Goal: Task Accomplishment & Management: Use online tool/utility

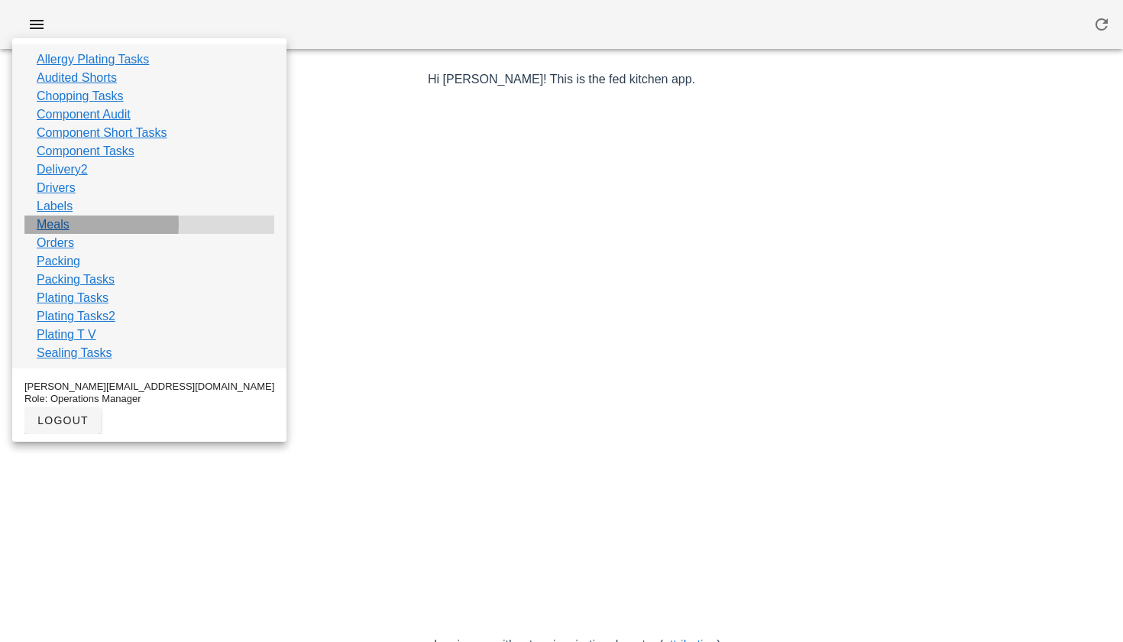
click at [57, 225] on link "Meals" at bounding box center [53, 224] width 33 height 18
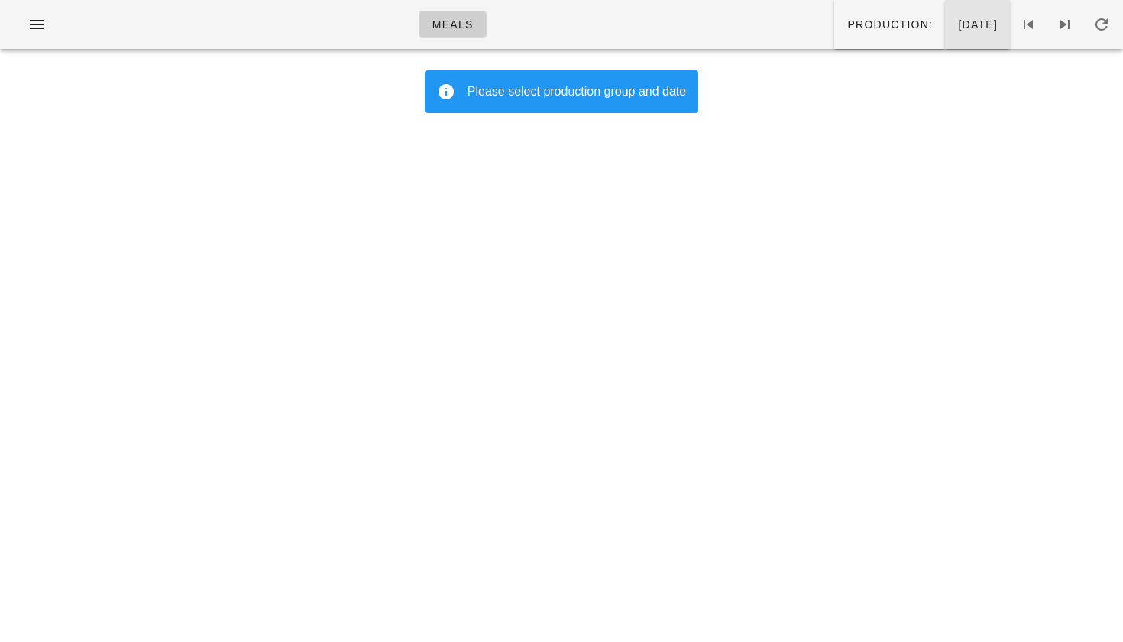
click at [945, 6] on button "[DATE]" at bounding box center [977, 24] width 65 height 49
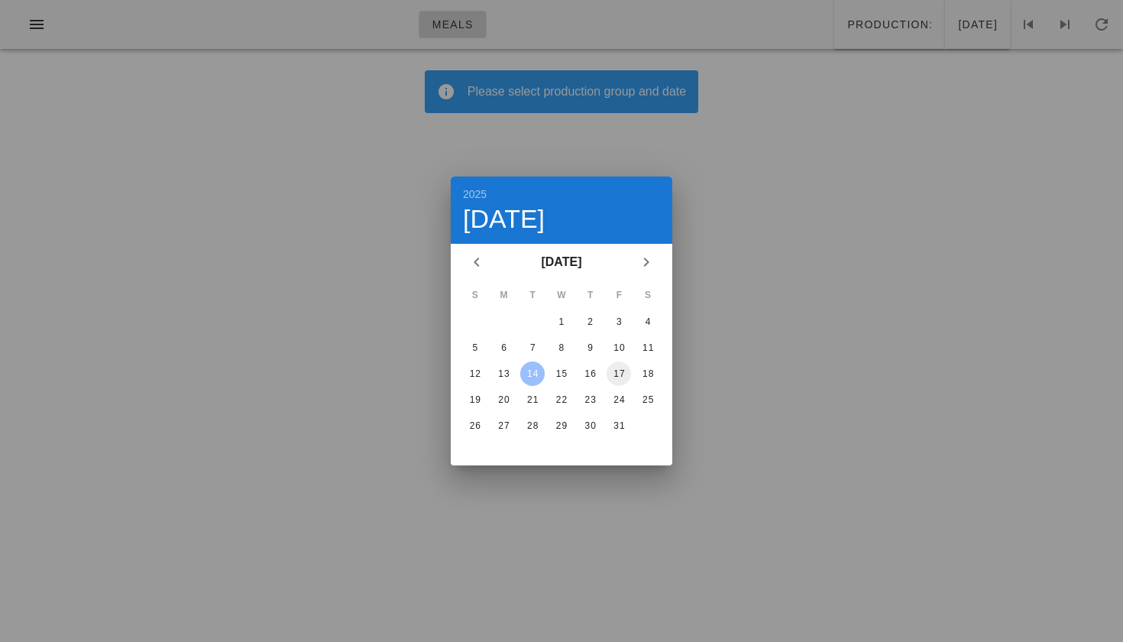
click at [621, 374] on div "17" at bounding box center [619, 373] width 24 height 11
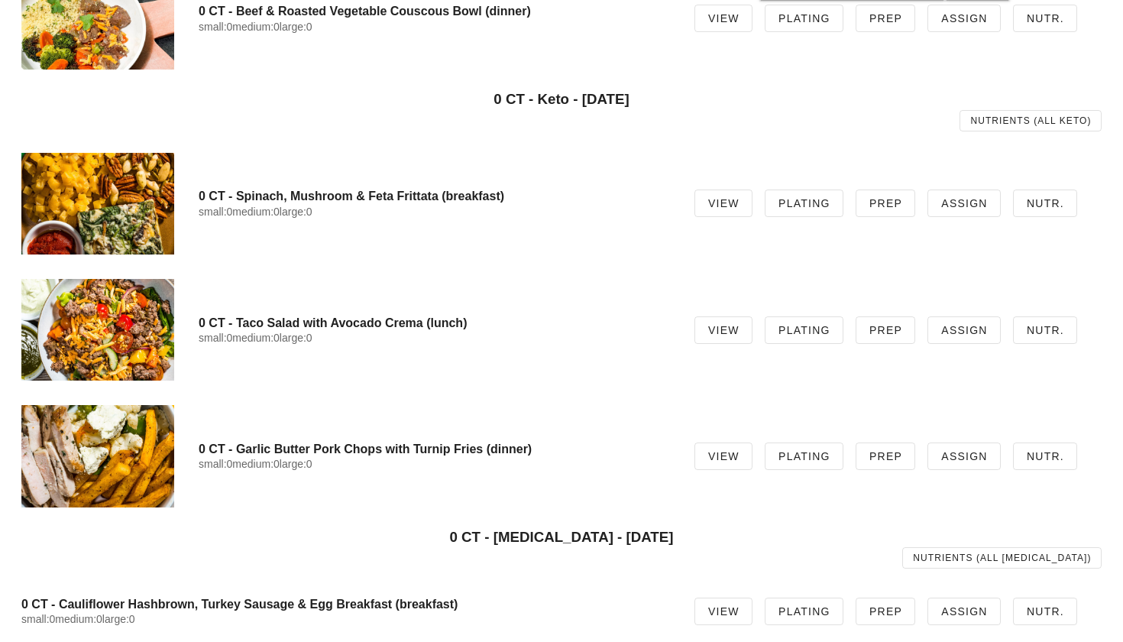
scroll to position [909, 0]
click at [795, 324] on span "Plating" at bounding box center [804, 330] width 53 height 12
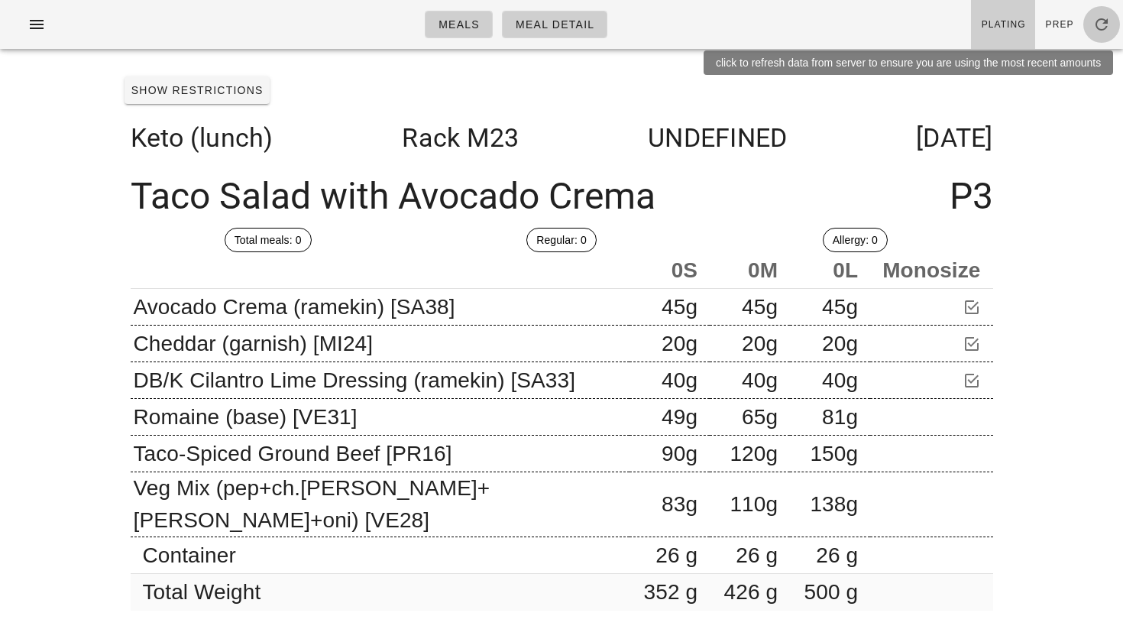
click at [1091, 24] on span "button" at bounding box center [1102, 24] width 37 height 18
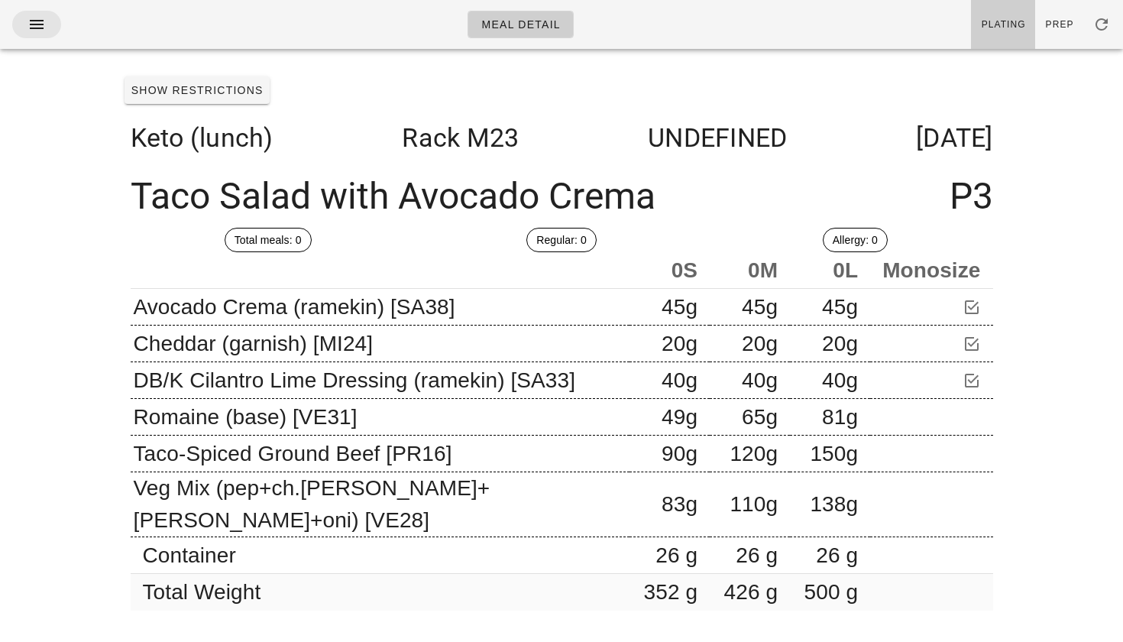
click at [34, 15] on button "button" at bounding box center [36, 25] width 49 height 28
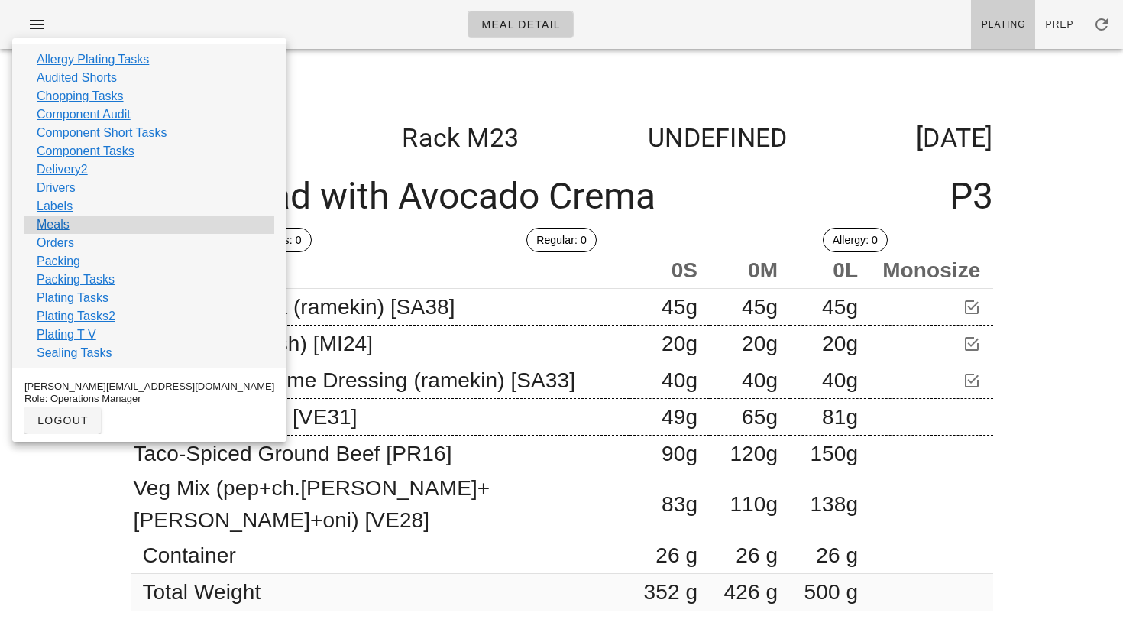
click at [57, 225] on link "Meals" at bounding box center [53, 224] width 33 height 18
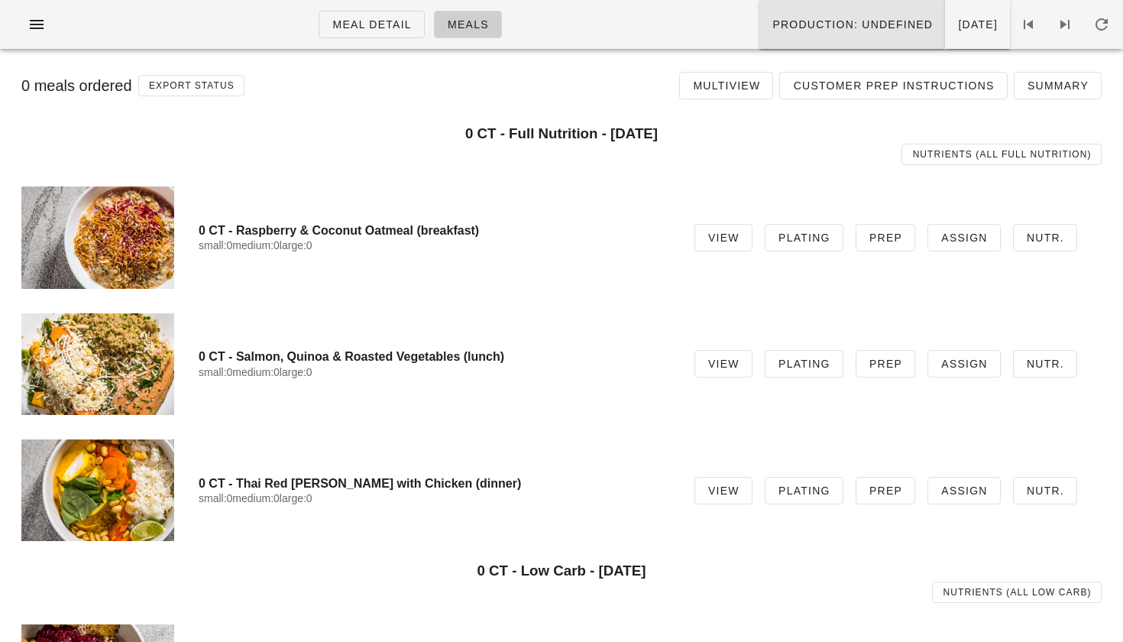
click at [850, 39] on button "Production: undefined" at bounding box center [853, 24] width 186 height 49
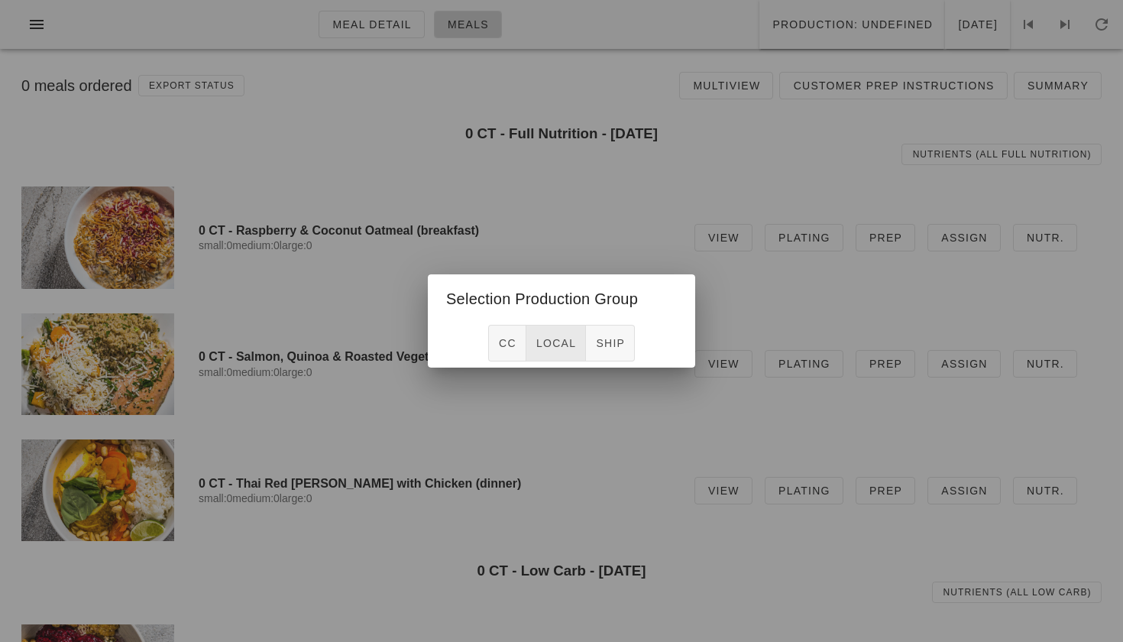
click at [569, 334] on button "local" at bounding box center [556, 343] width 60 height 37
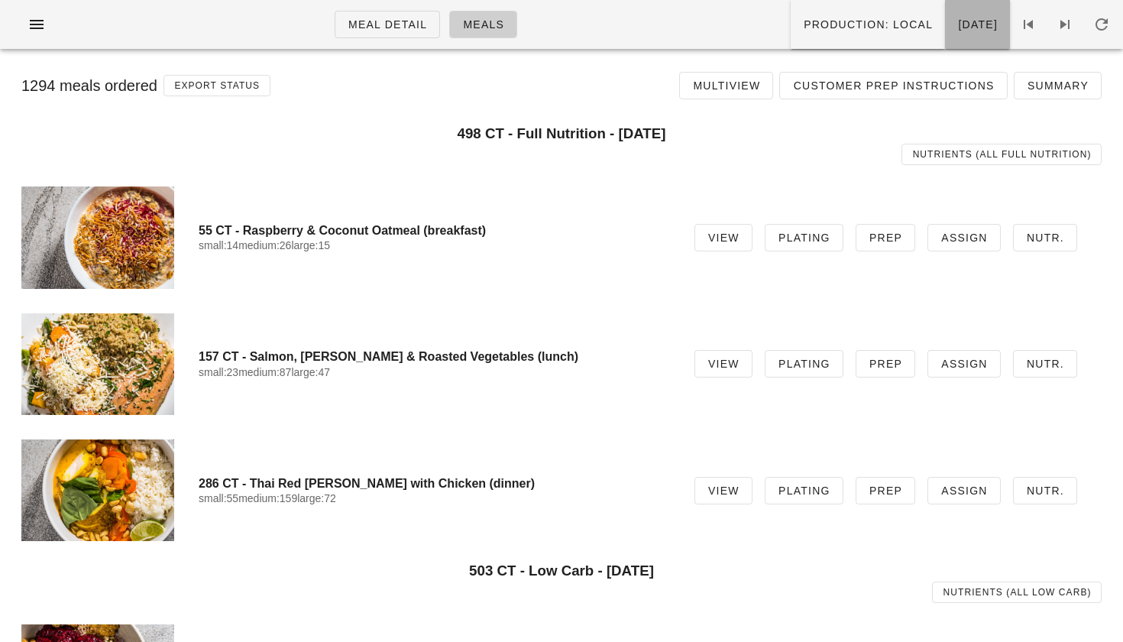
click at [957, 18] on span "[DATE]" at bounding box center [977, 24] width 40 height 12
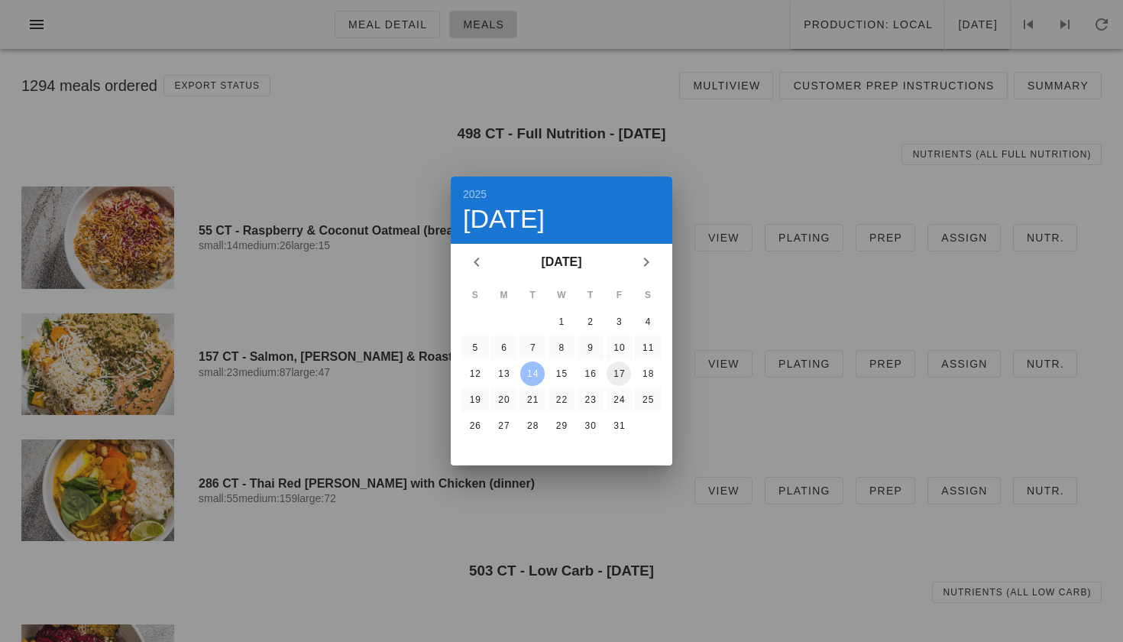
click at [621, 371] on div "17" at bounding box center [619, 373] width 24 height 11
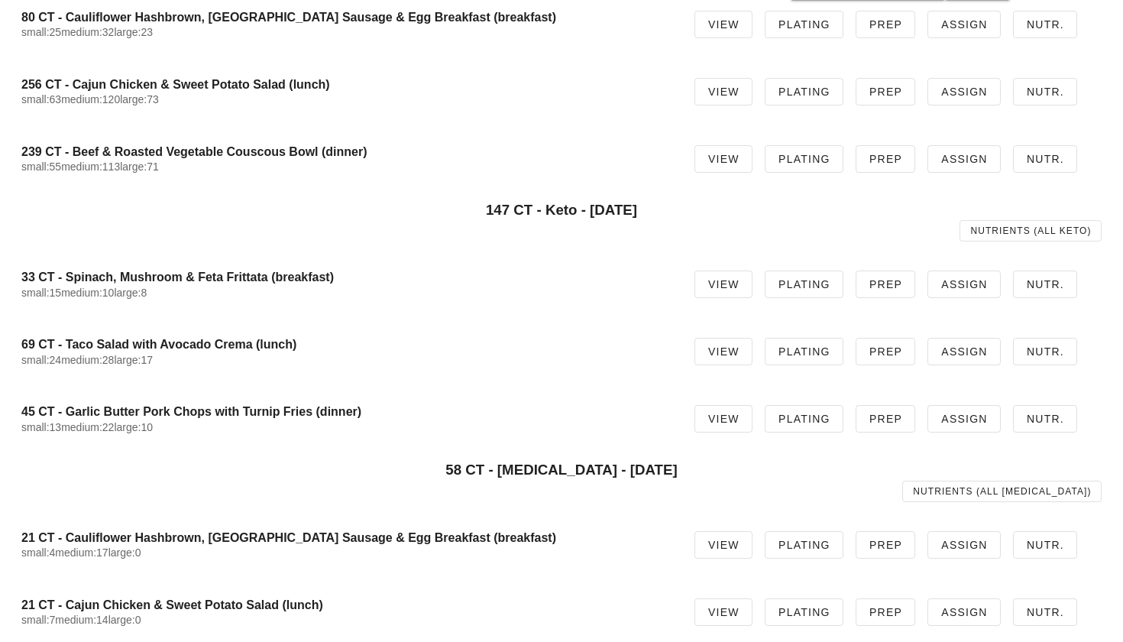
scroll to position [445, 0]
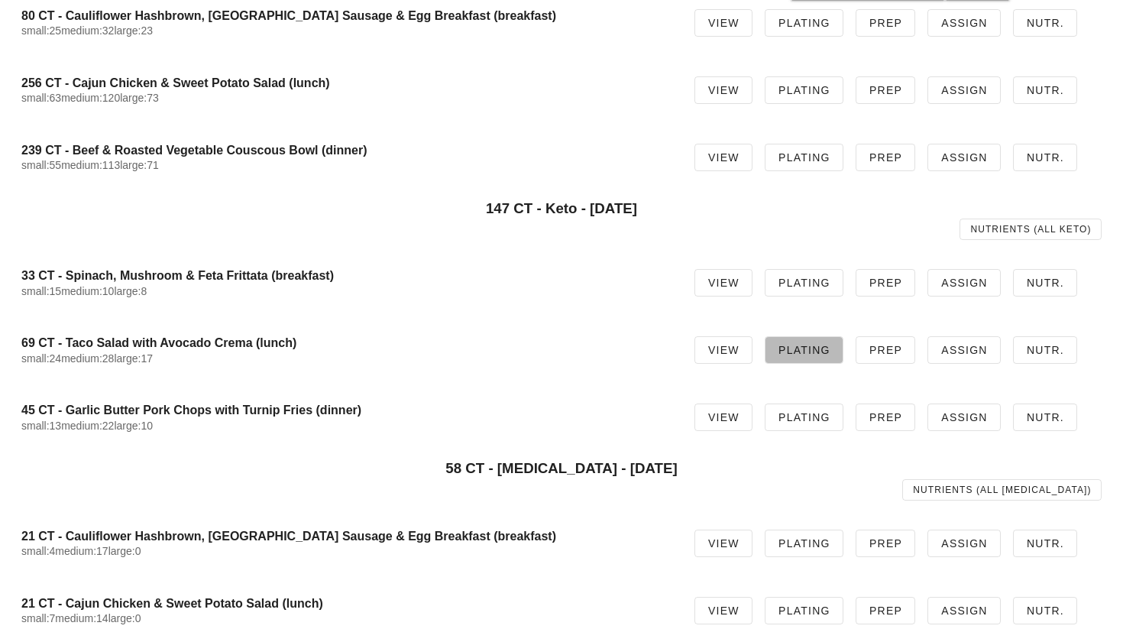
click at [803, 348] on span "Plating" at bounding box center [804, 350] width 53 height 12
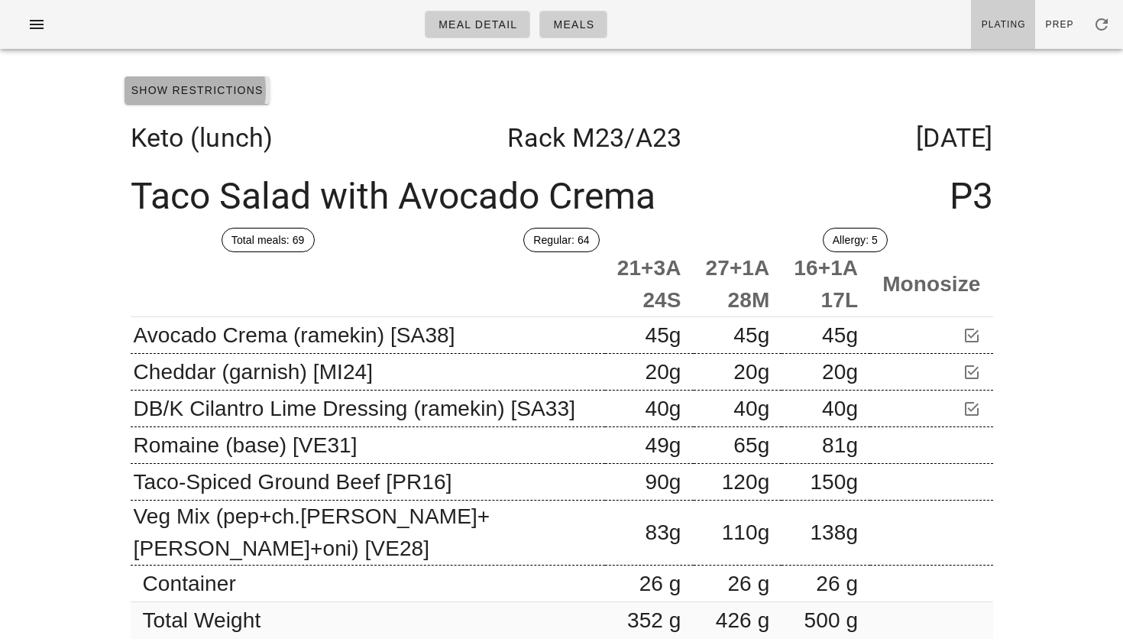
click at [238, 92] on span "Show Restrictions" at bounding box center [197, 90] width 133 height 12
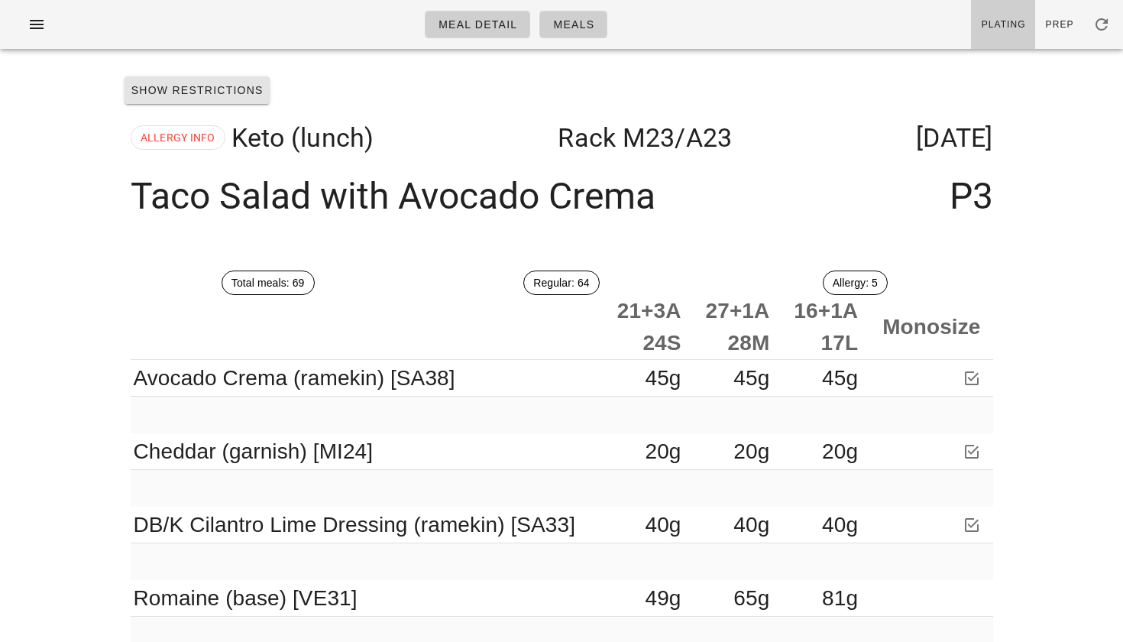
click at [227, 96] on span "Show Restrictions" at bounding box center [197, 90] width 133 height 12
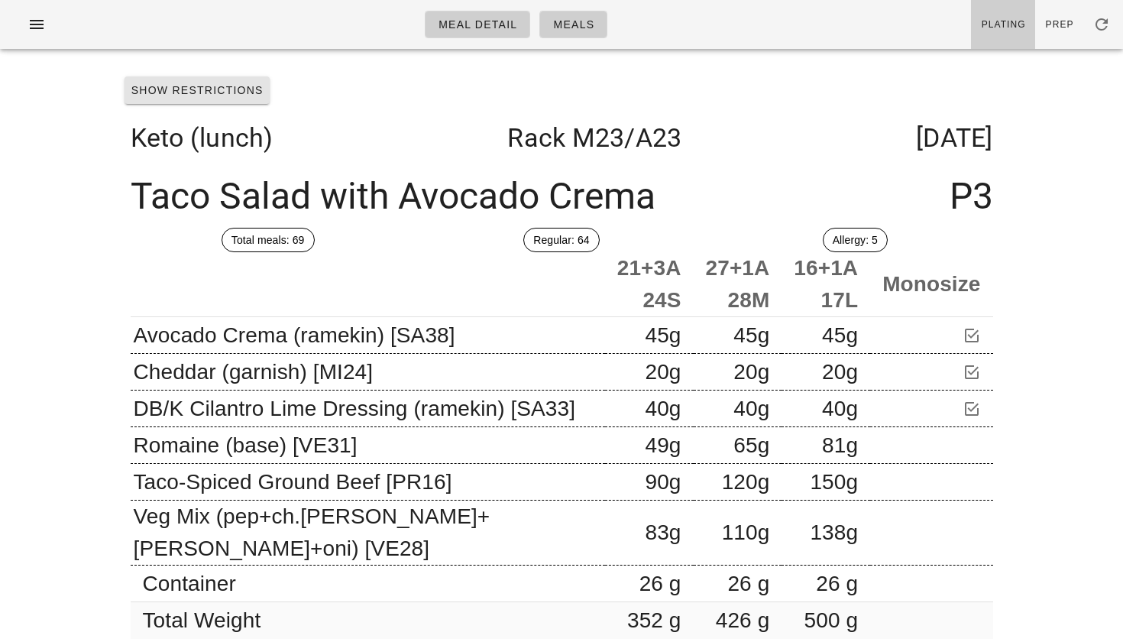
click at [227, 96] on span "Show Restrictions" at bounding box center [197, 90] width 133 height 12
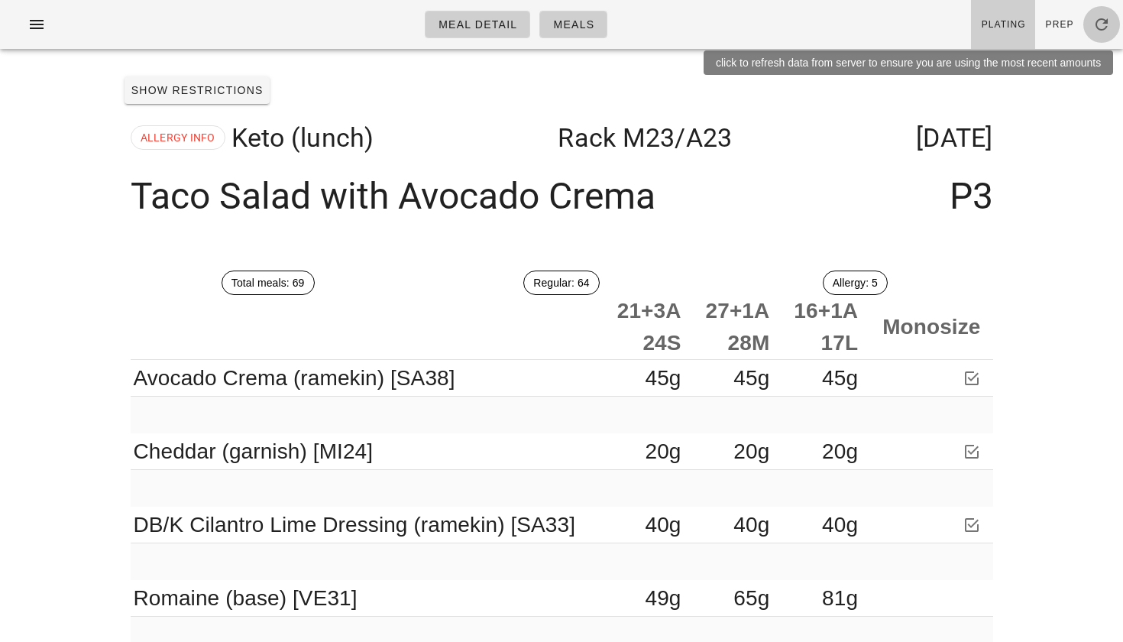
click at [1105, 21] on icon "button" at bounding box center [1102, 24] width 18 height 18
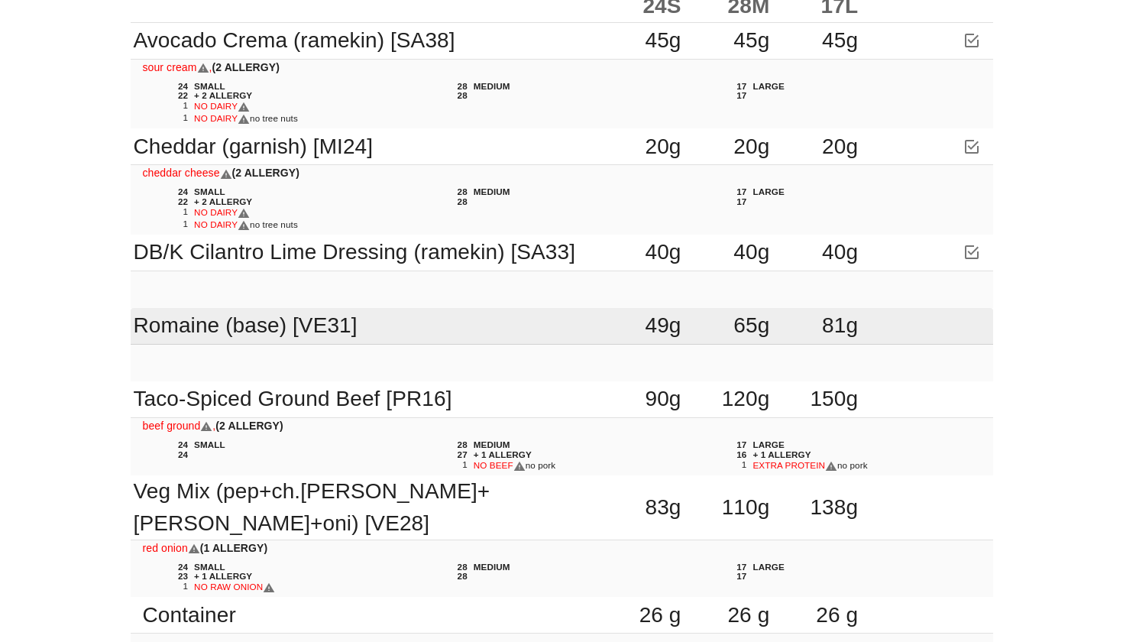
scroll to position [403, 0]
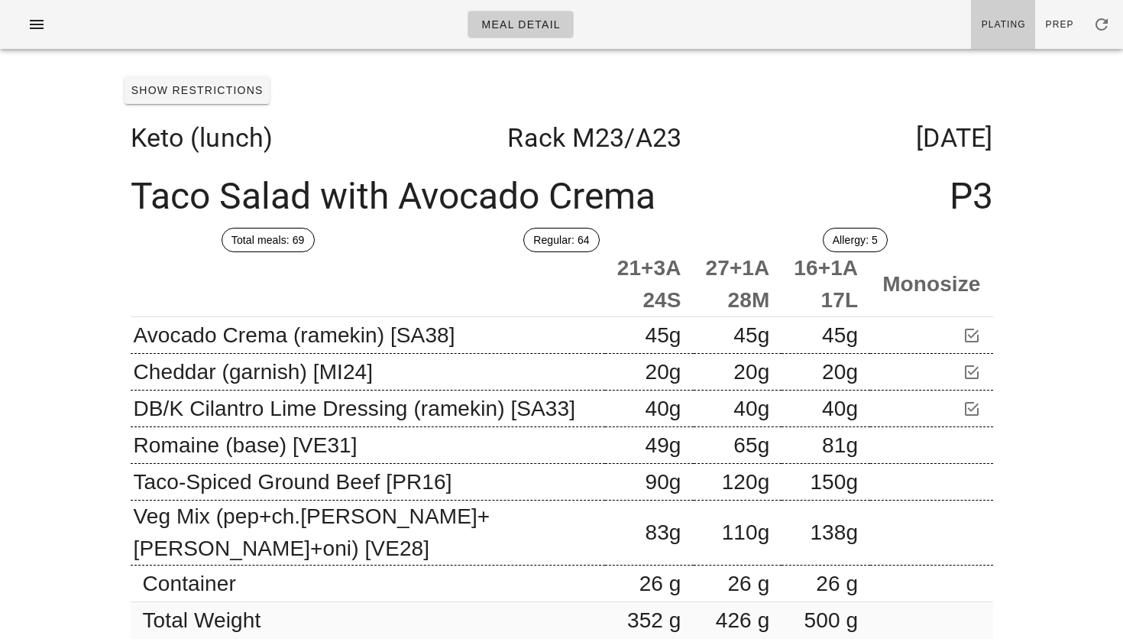
click at [183, 76] on div "Show Restrictions" at bounding box center [561, 90] width 887 height 40
click at [183, 92] on span "Show Restrictions" at bounding box center [197, 90] width 133 height 12
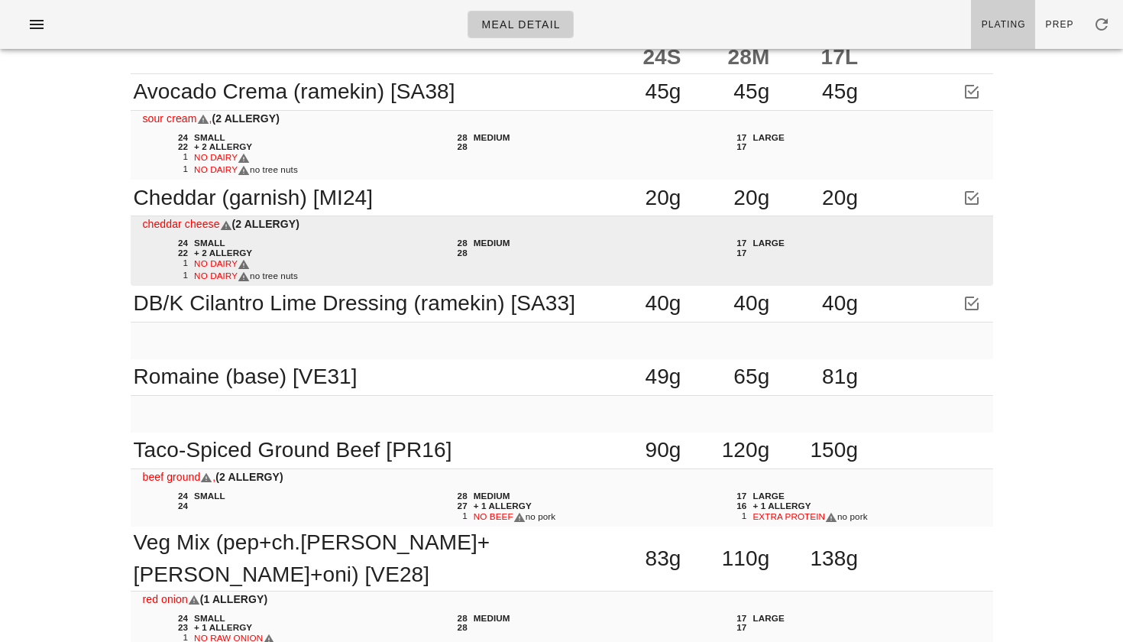
scroll to position [348, 0]
